Goal: Task Accomplishment & Management: Use online tool/utility

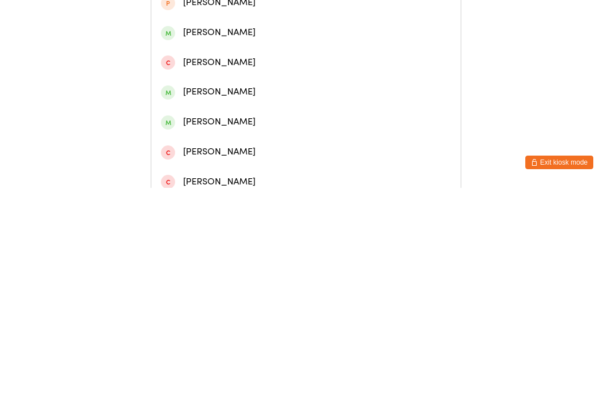
type input "Kayla"
click at [302, 90] on div "[PERSON_NAME]" at bounding box center [306, 82] width 290 height 15
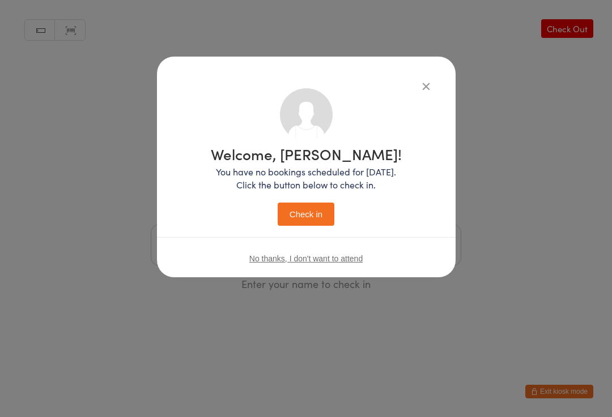
click at [316, 216] on button "Check in" at bounding box center [306, 214] width 57 height 23
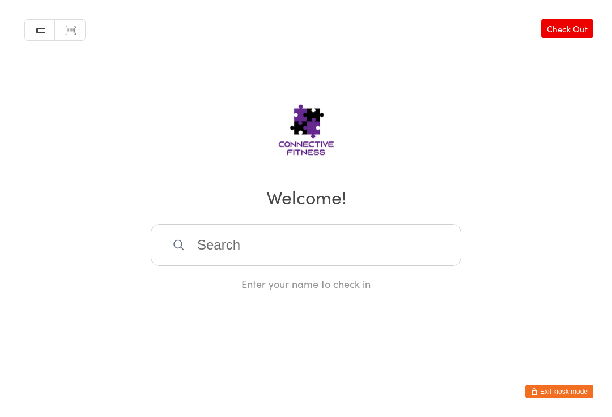
click at [258, 234] on input "search" at bounding box center [306, 245] width 310 height 42
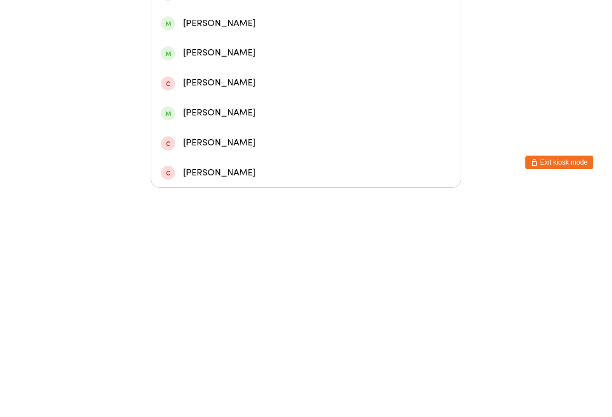
type input "[PERSON_NAME]"
click at [241, 155] on div "[PERSON_NAME]" at bounding box center [306, 162] width 290 height 15
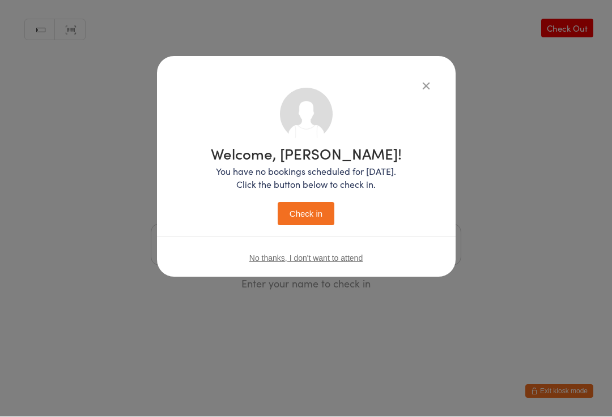
click at [315, 208] on button "Check in" at bounding box center [306, 214] width 57 height 23
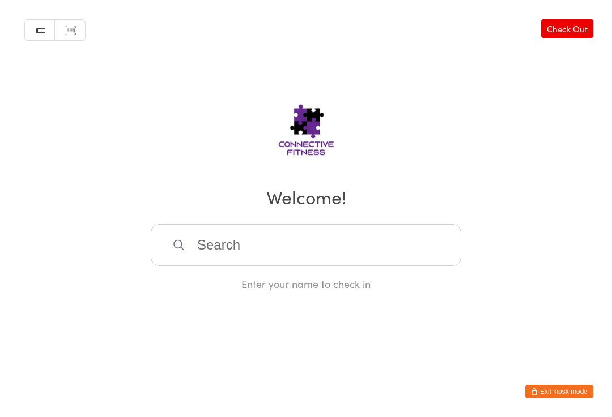
click at [221, 242] on input "search" at bounding box center [306, 245] width 310 height 42
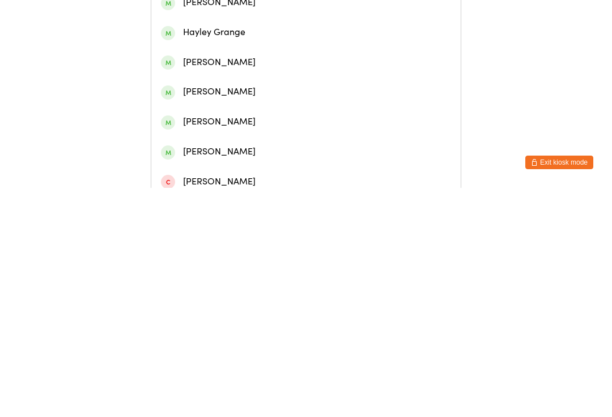
type input "[PERSON_NAME]"
click at [220, 49] on div "[PERSON_NAME]" at bounding box center [305, 52] width 309 height 30
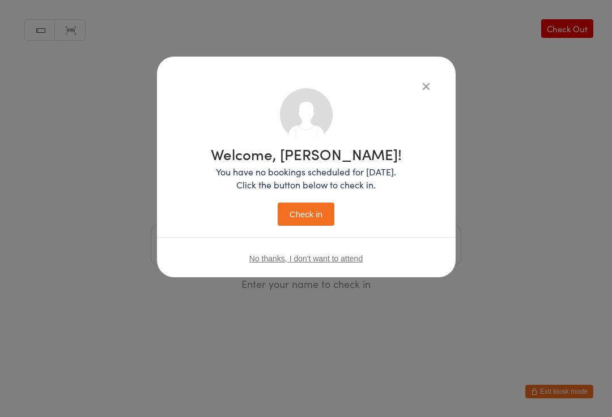
click at [307, 214] on button "Check in" at bounding box center [306, 214] width 57 height 23
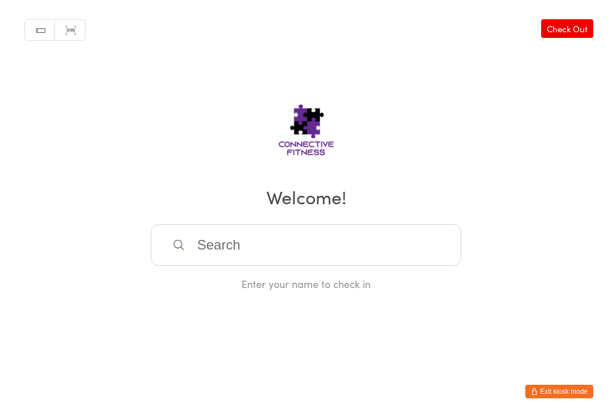
click at [311, 248] on input "search" at bounding box center [306, 245] width 310 height 42
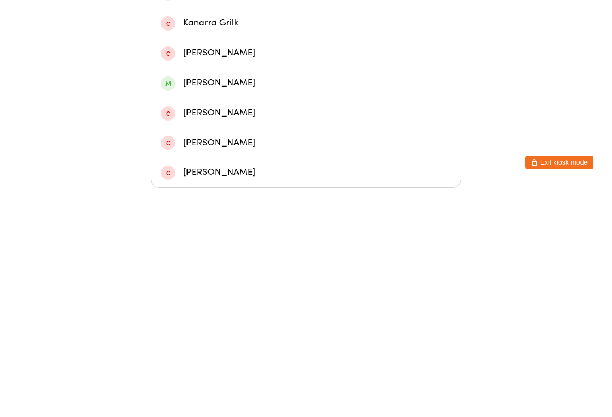
type input "[PERSON_NAME]"
click at [277, 155] on div "[PERSON_NAME]" at bounding box center [306, 162] width 290 height 15
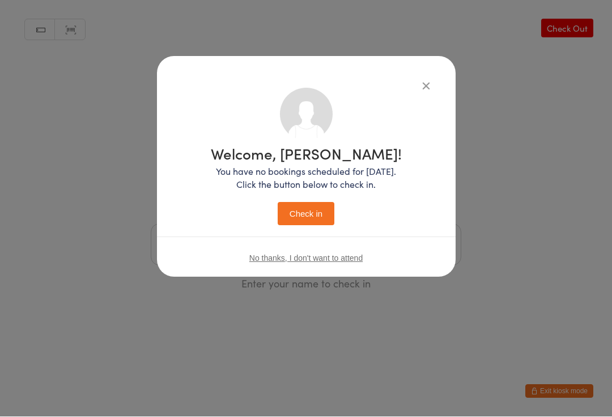
click at [311, 216] on button "Check in" at bounding box center [306, 214] width 57 height 23
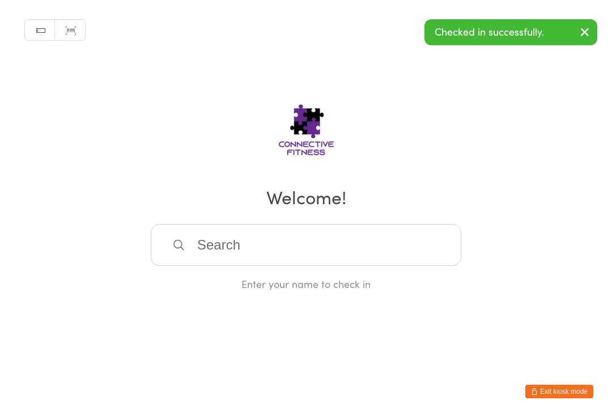
click at [255, 255] on input "search" at bounding box center [306, 245] width 310 height 42
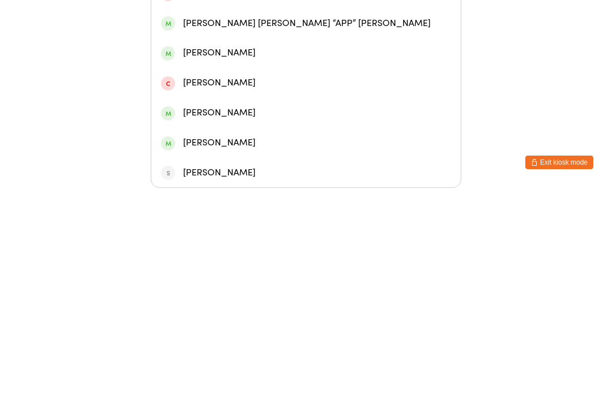
type input "[PERSON_NAME]"
click at [242, 178] on div "[PERSON_NAME]" at bounding box center [305, 193] width 309 height 30
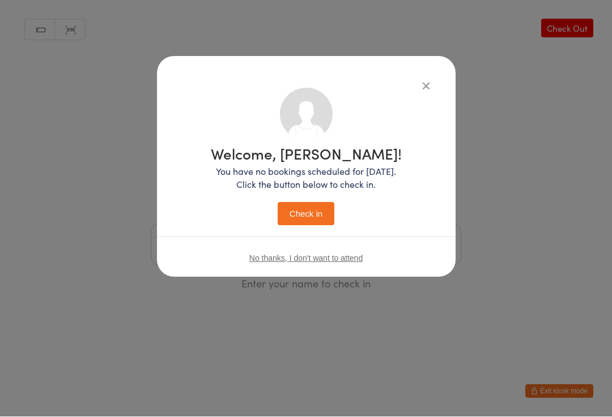
click at [311, 206] on button "Check in" at bounding box center [306, 214] width 57 height 23
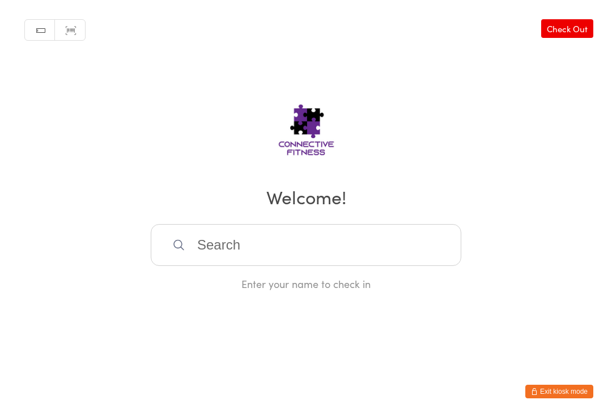
click at [264, 278] on div "Enter your name to check in" at bounding box center [306, 257] width 310 height 67
click at [250, 264] on input "search" at bounding box center [306, 245] width 310 height 42
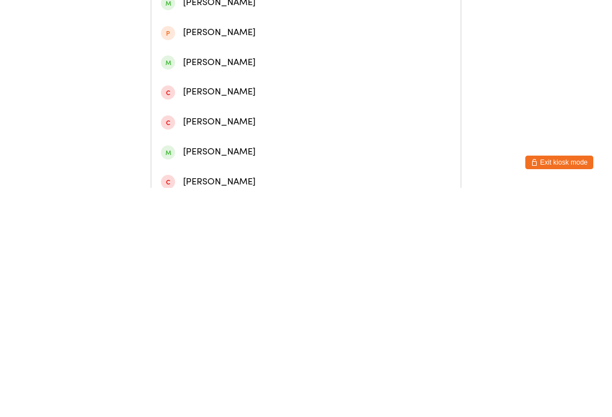
type input "[PERSON_NAME]"
click at [271, 89] on div "[PERSON_NAME]" at bounding box center [306, 82] width 290 height 15
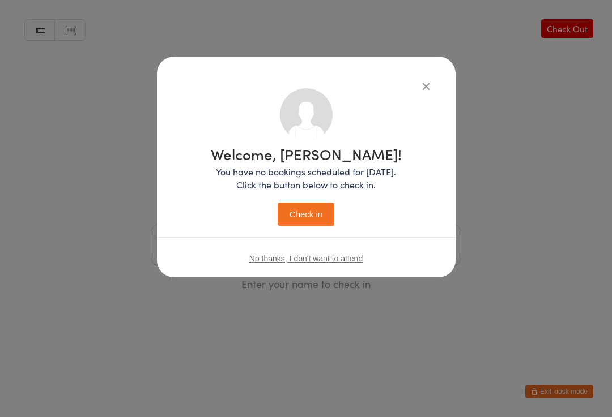
click at [323, 210] on button "Check in" at bounding box center [306, 214] width 57 height 23
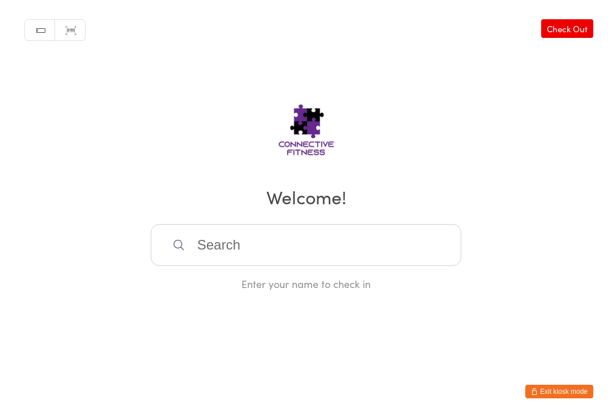
click at [231, 245] on input "search" at bounding box center [306, 245] width 310 height 42
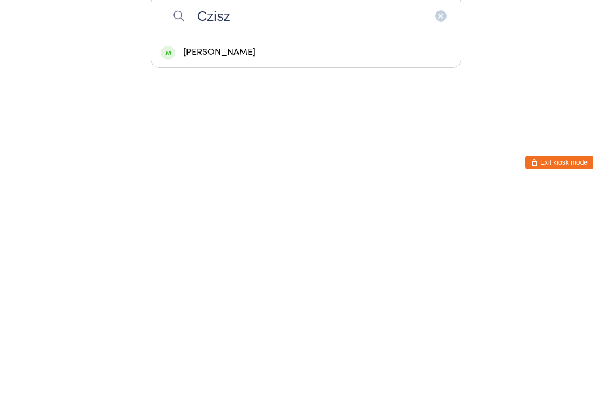
type input "Czisz"
click at [207, 267] on div "[PERSON_NAME]" at bounding box center [305, 282] width 309 height 30
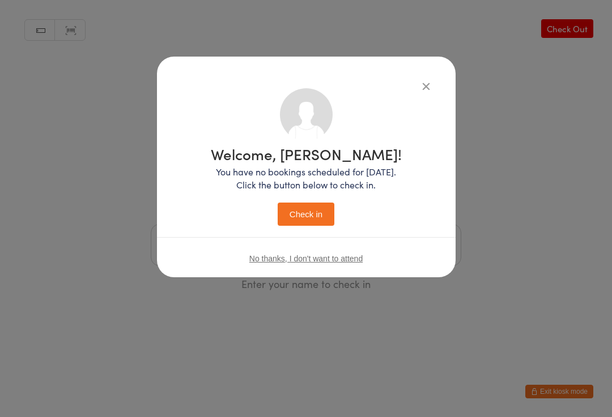
click at [311, 213] on button "Check in" at bounding box center [306, 214] width 57 height 23
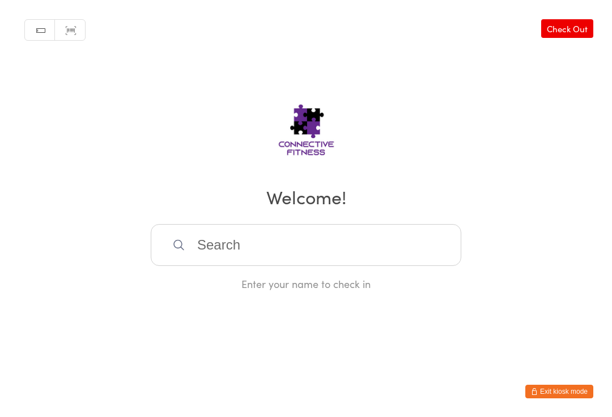
click at [268, 262] on input "search" at bounding box center [306, 245] width 310 height 42
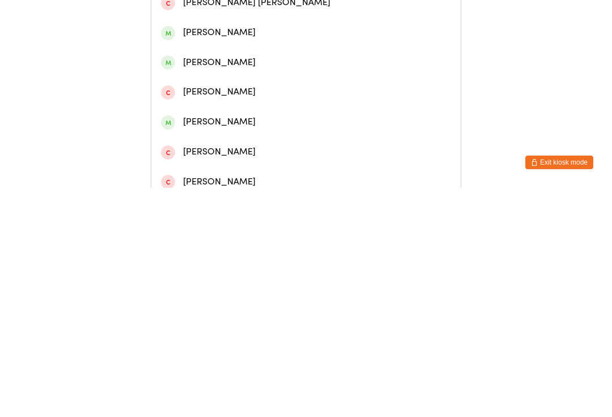
type input "[PERSON_NAME]"
click at [245, 54] on div "[PERSON_NAME]" at bounding box center [306, 52] width 290 height 15
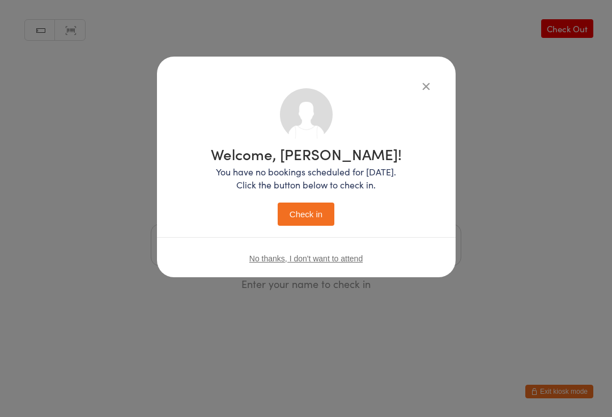
click at [323, 215] on button "Check in" at bounding box center [306, 214] width 57 height 23
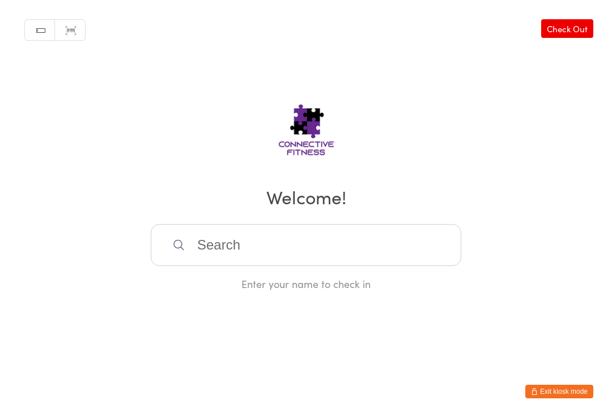
click at [218, 237] on input "search" at bounding box center [306, 245] width 310 height 42
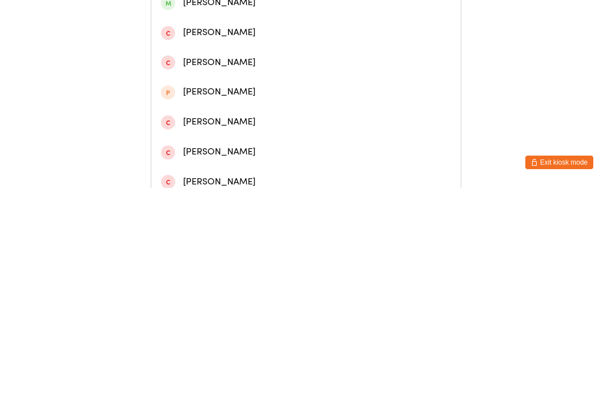
type input "[PERSON_NAME]"
click at [280, 49] on div "[PERSON_NAME]" at bounding box center [306, 52] width 290 height 15
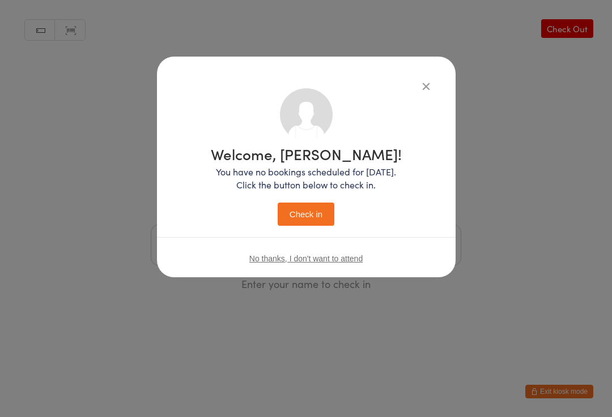
click at [310, 208] on button "Check in" at bounding box center [306, 214] width 57 height 23
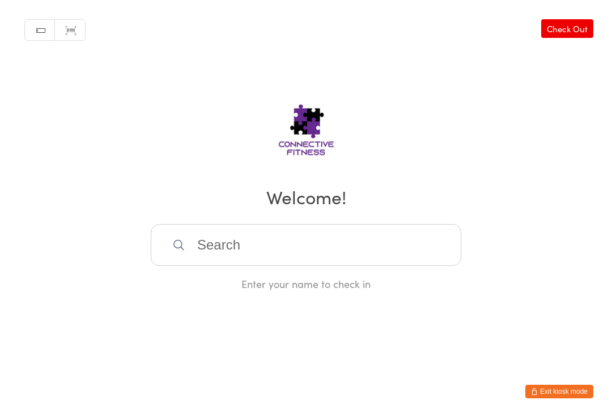
click at [390, 257] on input "search" at bounding box center [306, 245] width 310 height 42
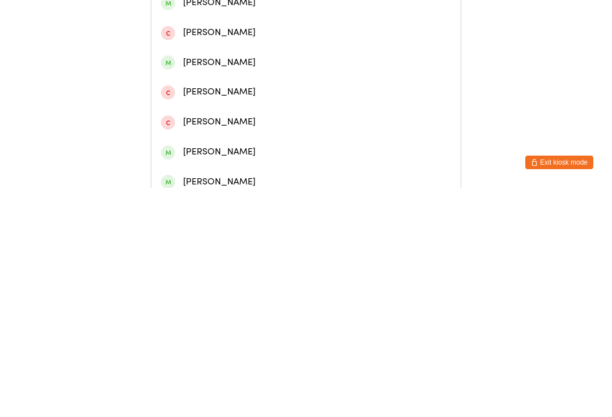
type input "[PERSON_NAME]"
click at [225, 60] on div "[PERSON_NAME]" at bounding box center [306, 52] width 290 height 15
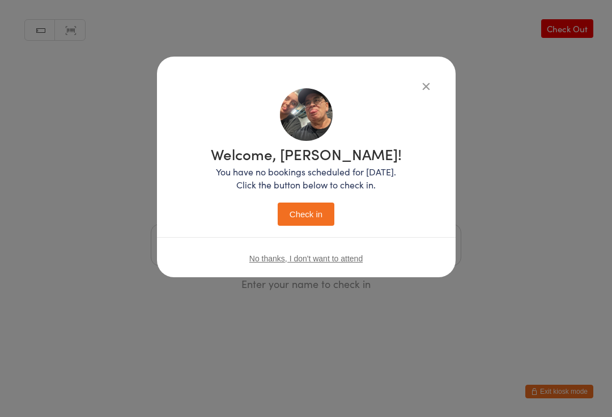
click at [299, 216] on button "Check in" at bounding box center [306, 214] width 57 height 23
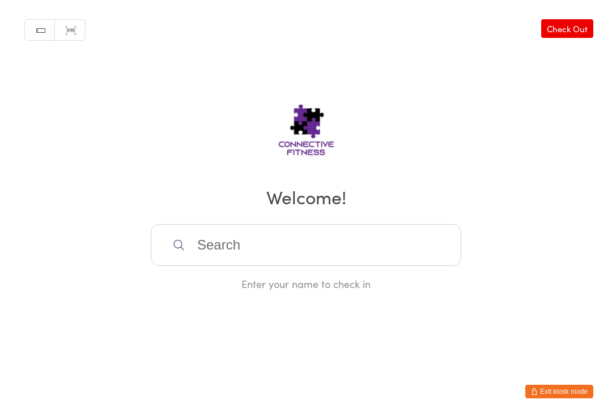
click at [304, 242] on input "search" at bounding box center [306, 245] width 310 height 42
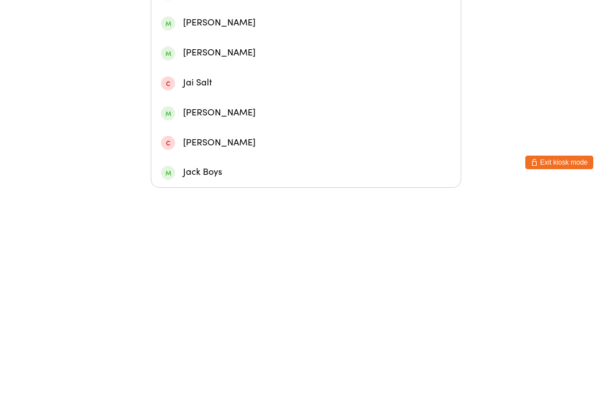
type input "[PERSON_NAME]"
click at [236, 215] on div "[PERSON_NAME]" at bounding box center [306, 222] width 290 height 15
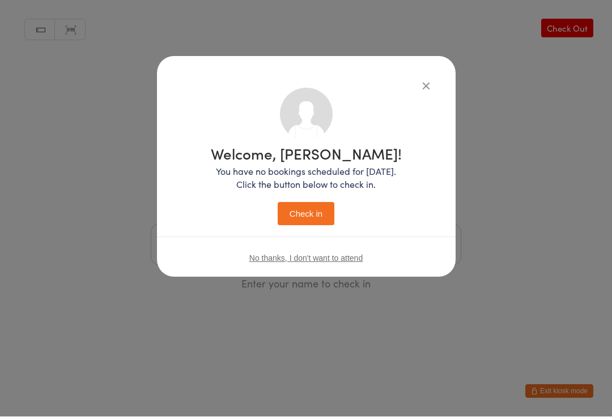
click at [308, 206] on button "Check in" at bounding box center [306, 214] width 57 height 23
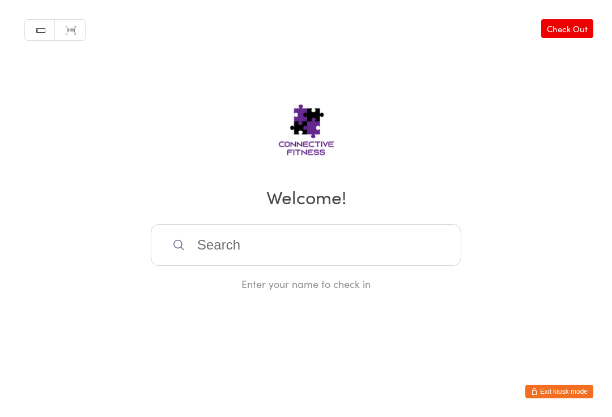
click at [314, 241] on input "search" at bounding box center [306, 245] width 310 height 42
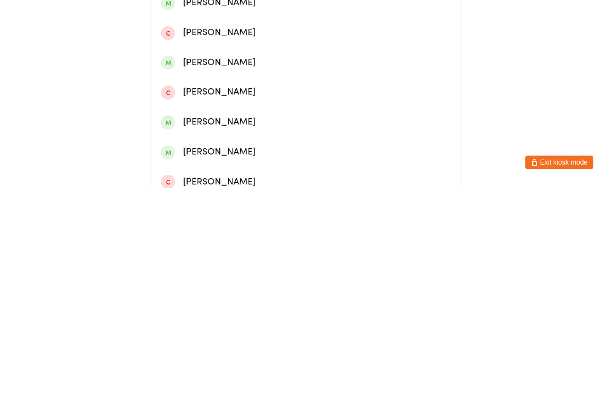
type input "[PERSON_NAME]"
click at [233, 52] on div "[PERSON_NAME]" at bounding box center [306, 52] width 290 height 15
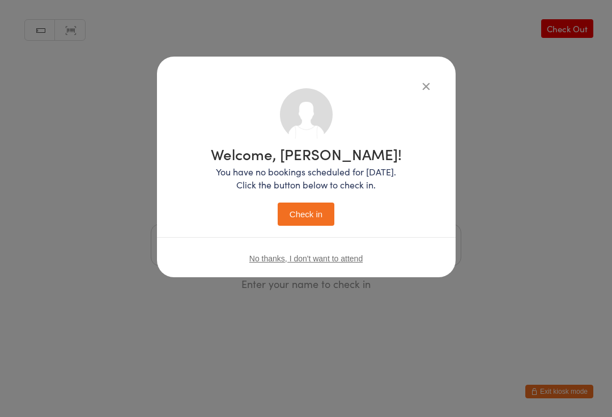
click at [316, 212] on button "Check in" at bounding box center [306, 214] width 57 height 23
